Goal: Check status

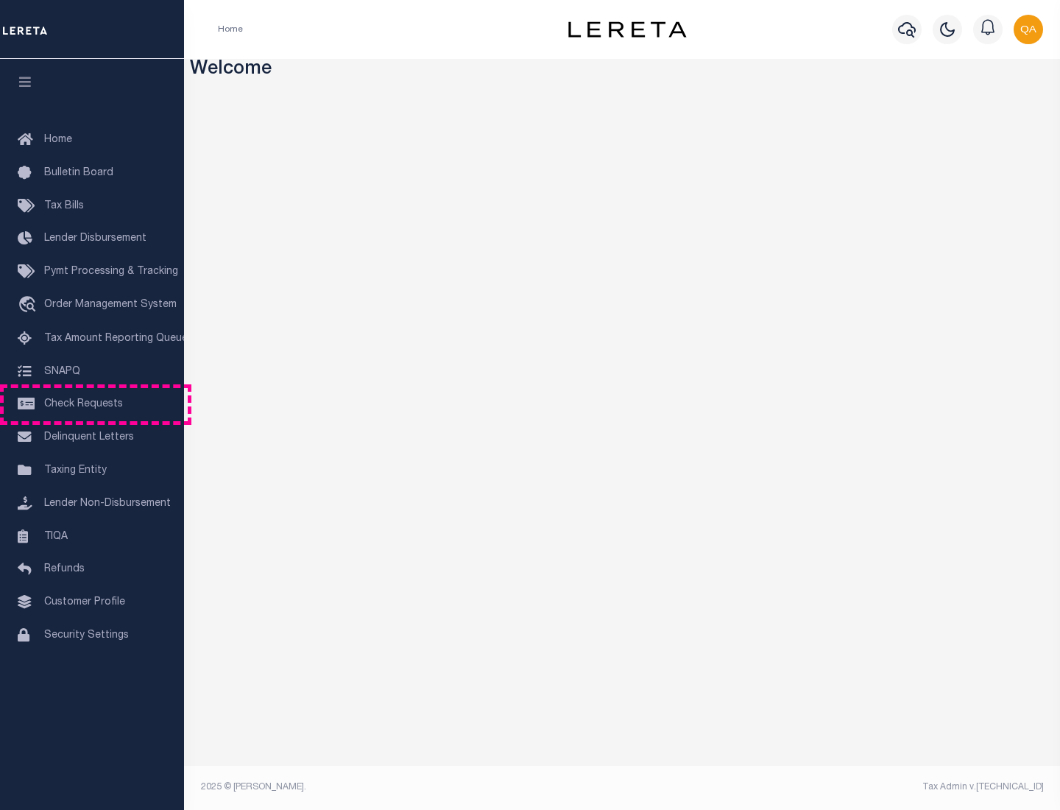
click at [92, 404] on span "Check Requests" at bounding box center [83, 404] width 79 height 10
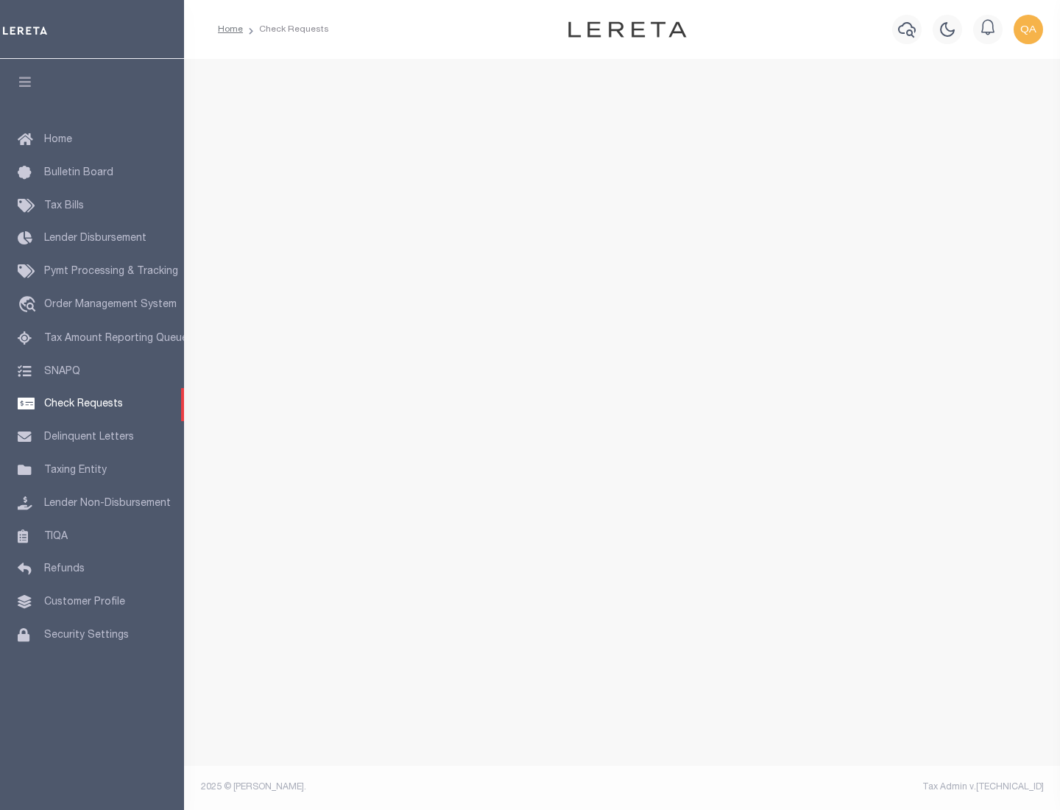
select select "50"
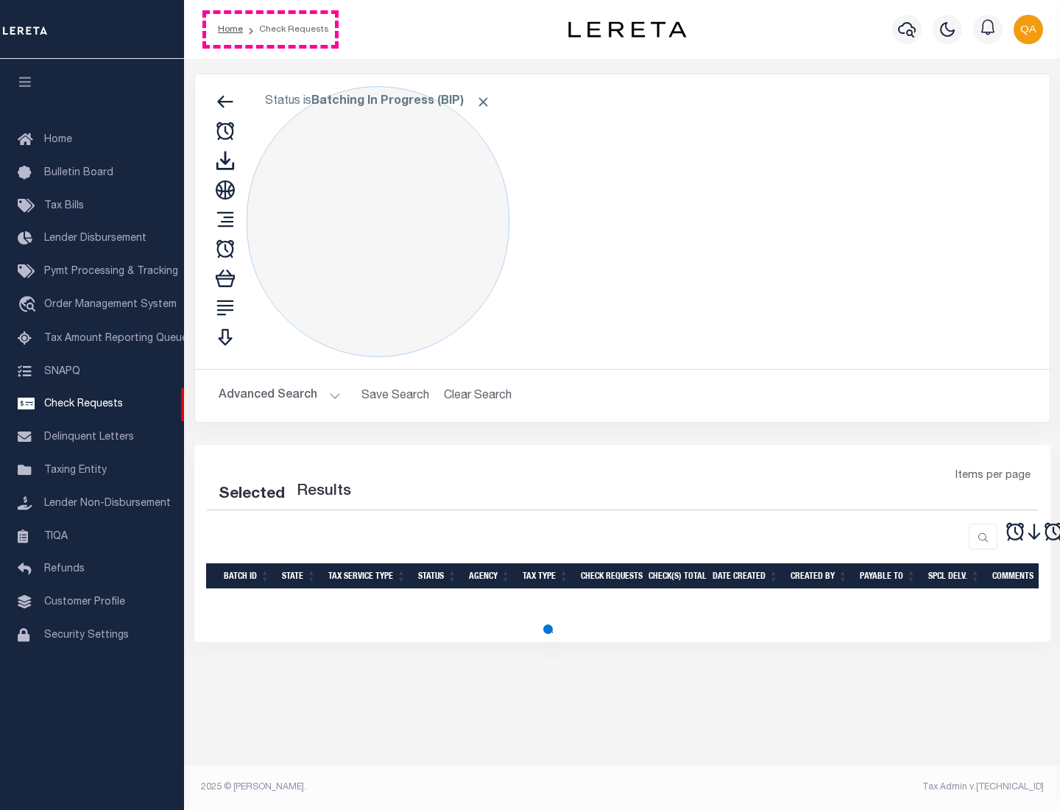
select select "50"
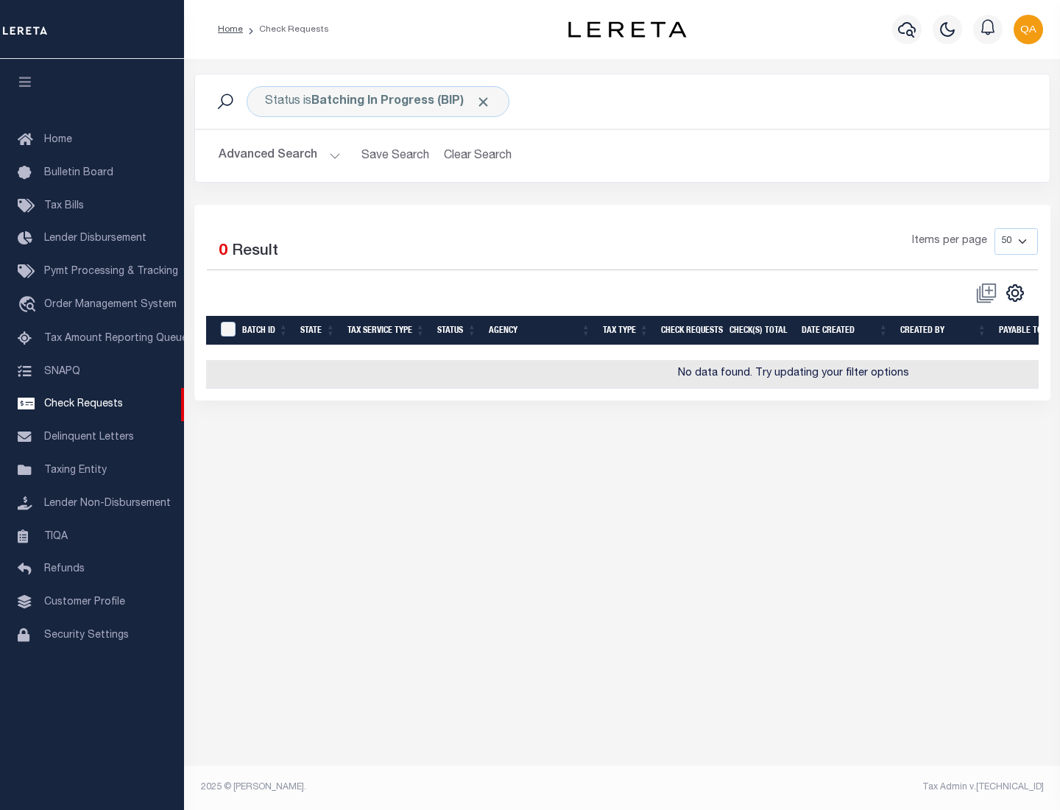
click at [483, 102] on span "Click to Remove" at bounding box center [482, 101] width 15 height 15
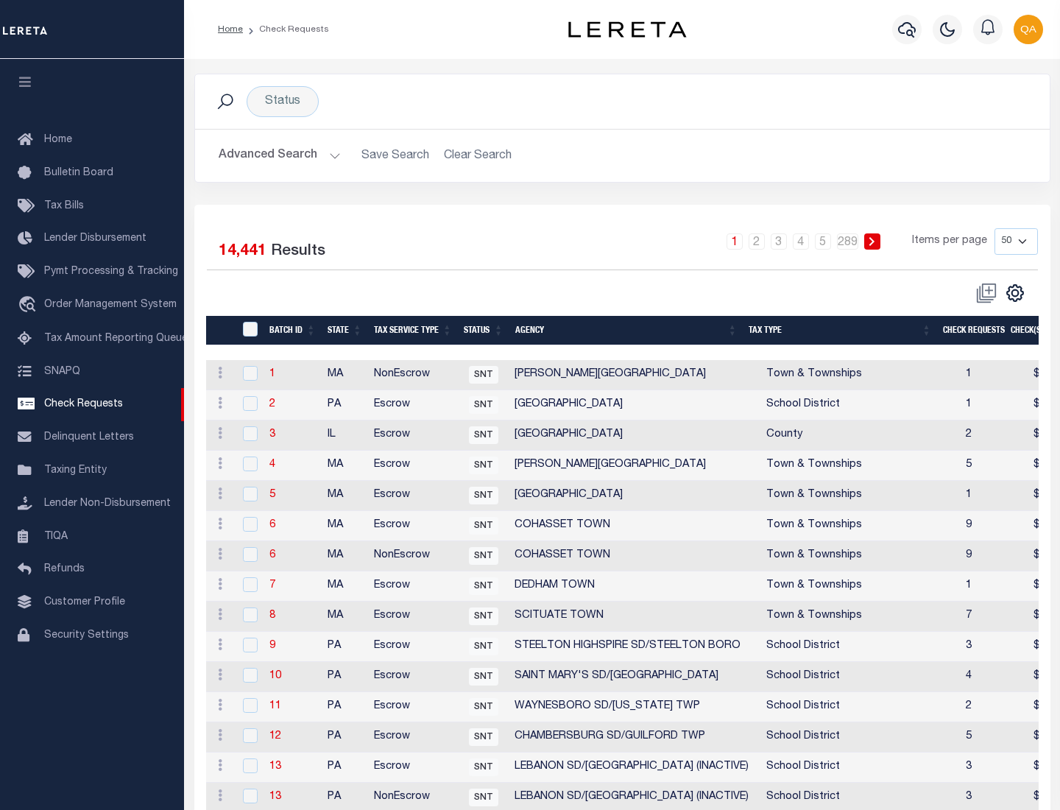
scroll to position [709, 0]
